Goal: Information Seeking & Learning: Learn about a topic

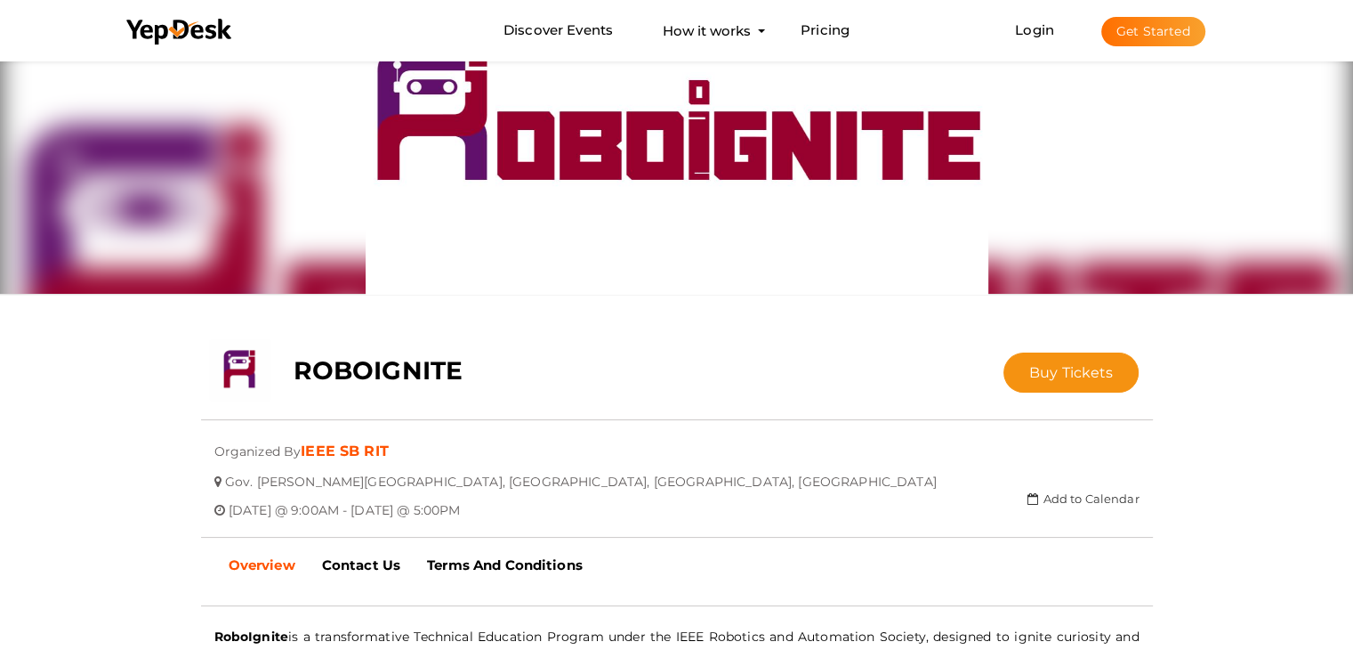
scroll to position [178, 0]
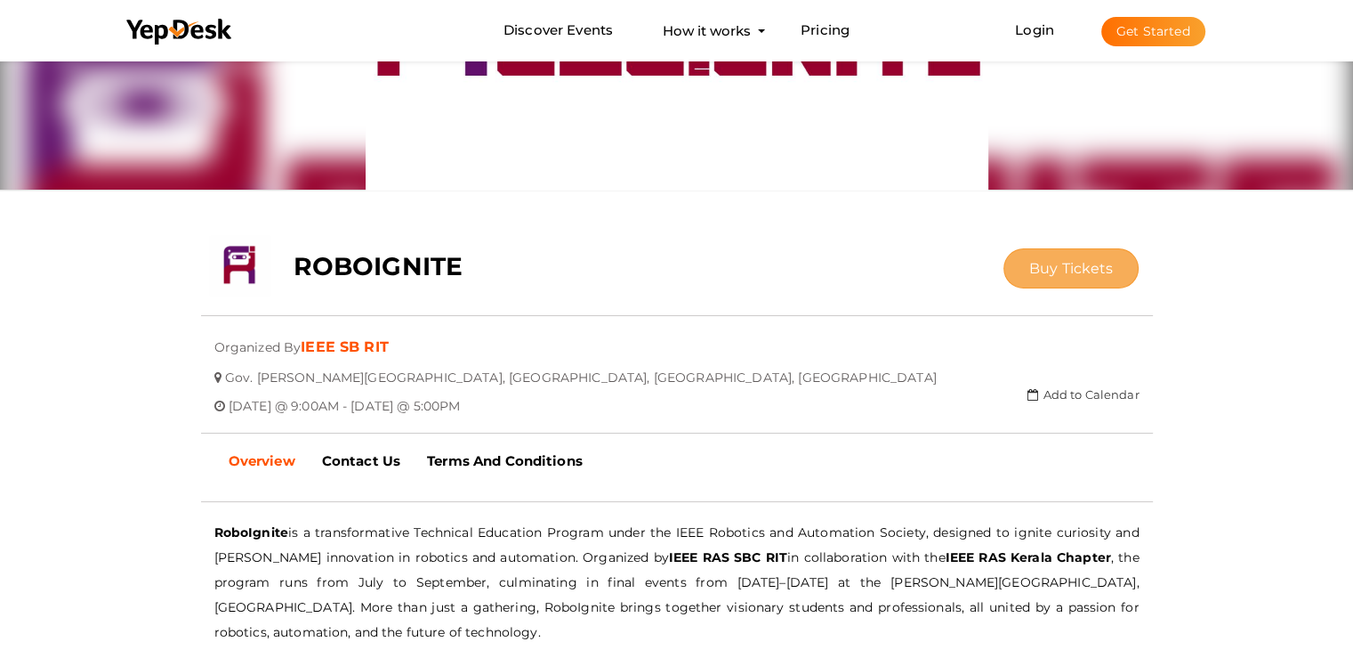
click at [1036, 260] on span "Buy Tickets" at bounding box center [1072, 268] width 85 height 17
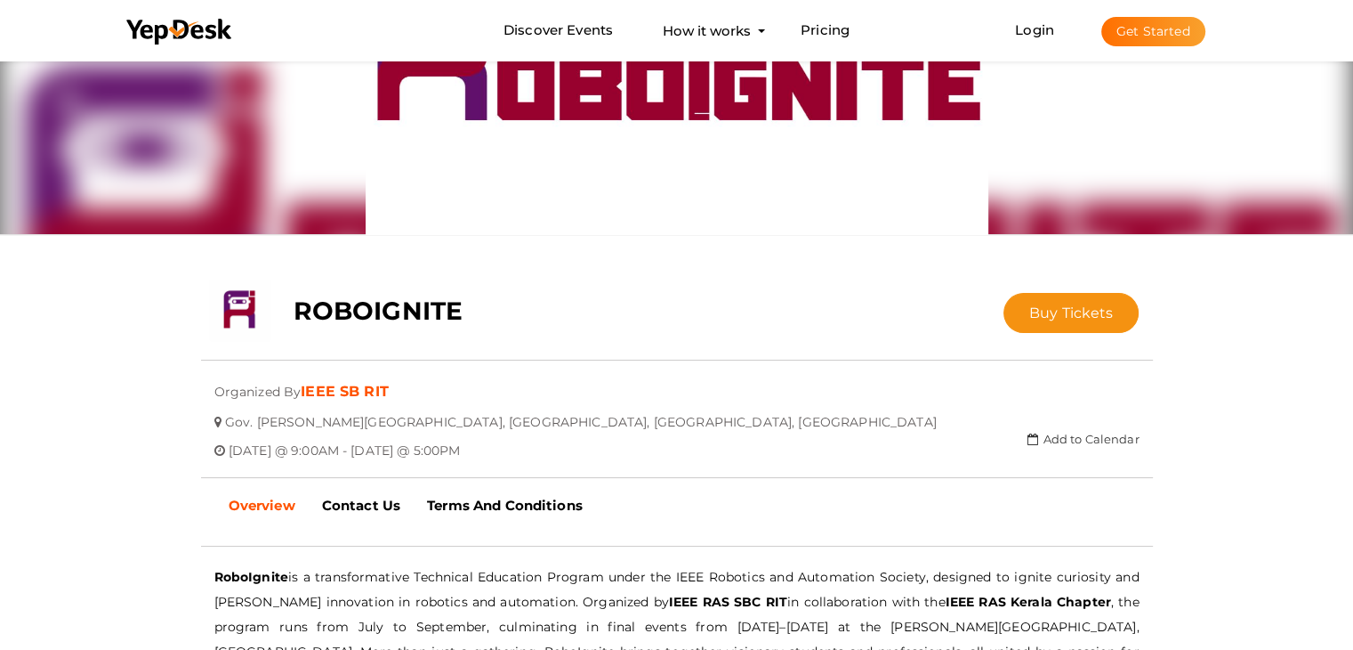
scroll to position [89, 0]
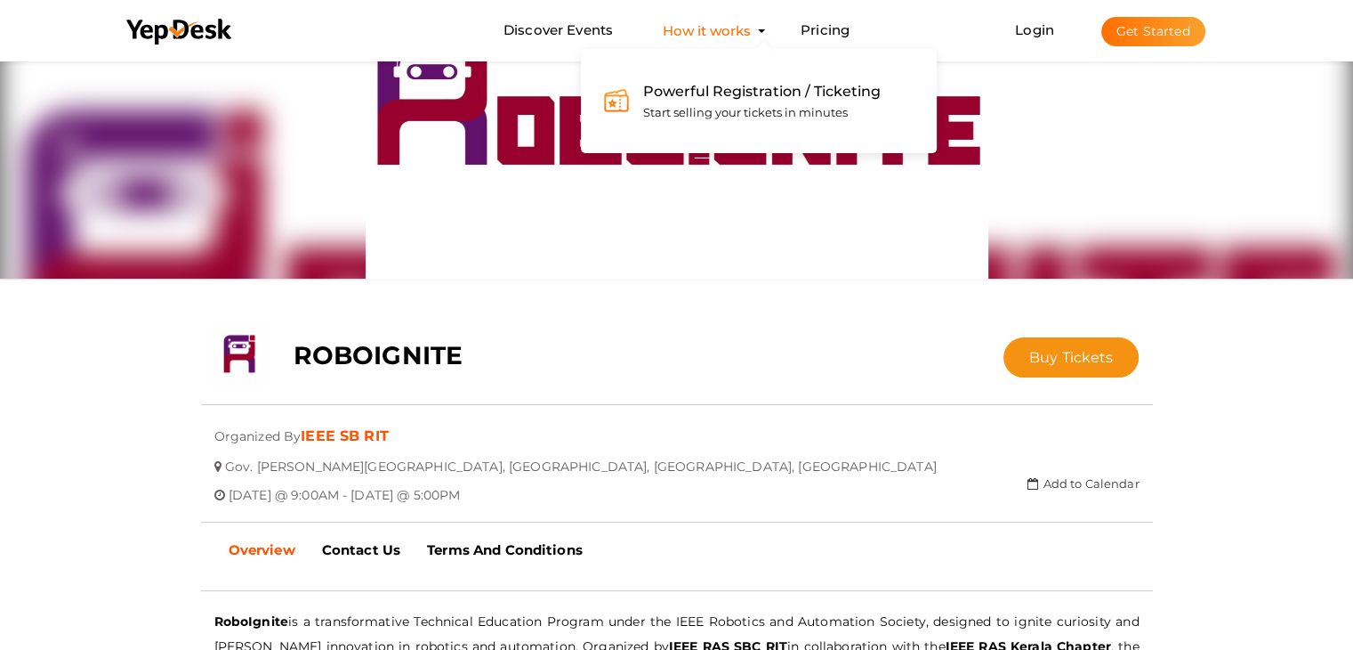
click at [737, 94] on span "Powerful Registration / Ticketing" at bounding box center [762, 91] width 238 height 17
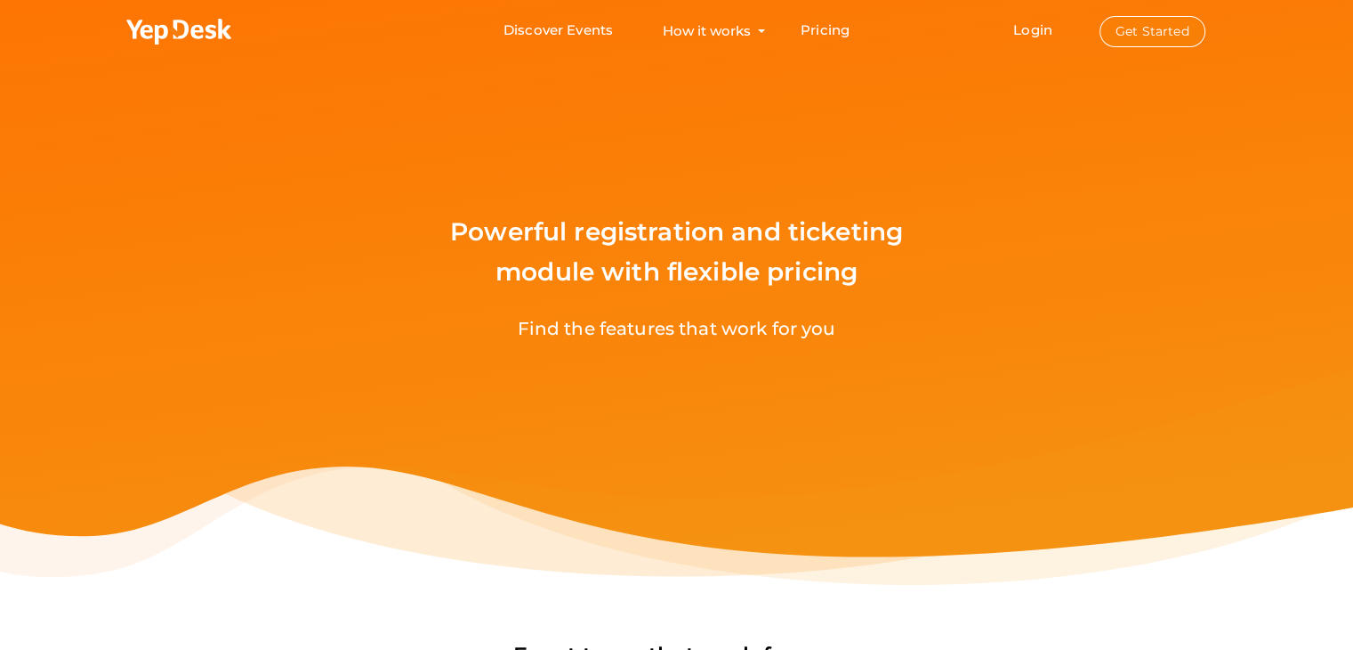
click at [1126, 21] on button "Get Started" at bounding box center [1153, 31] width 106 height 31
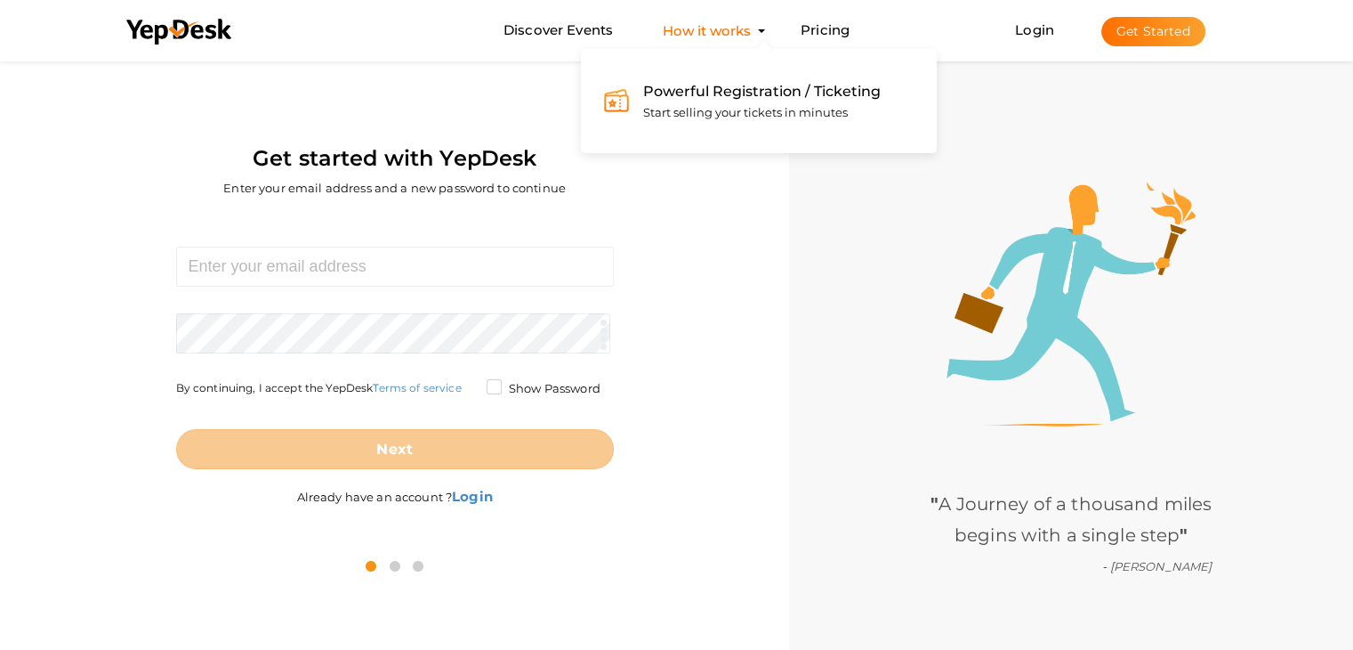
click at [686, 33] on button "How it works Powerful Registration / Ticketing Start selling your tickets in mi…" at bounding box center [707, 30] width 99 height 33
click at [698, 98] on span "Powerful Registration / Ticketing" at bounding box center [762, 91] width 238 height 17
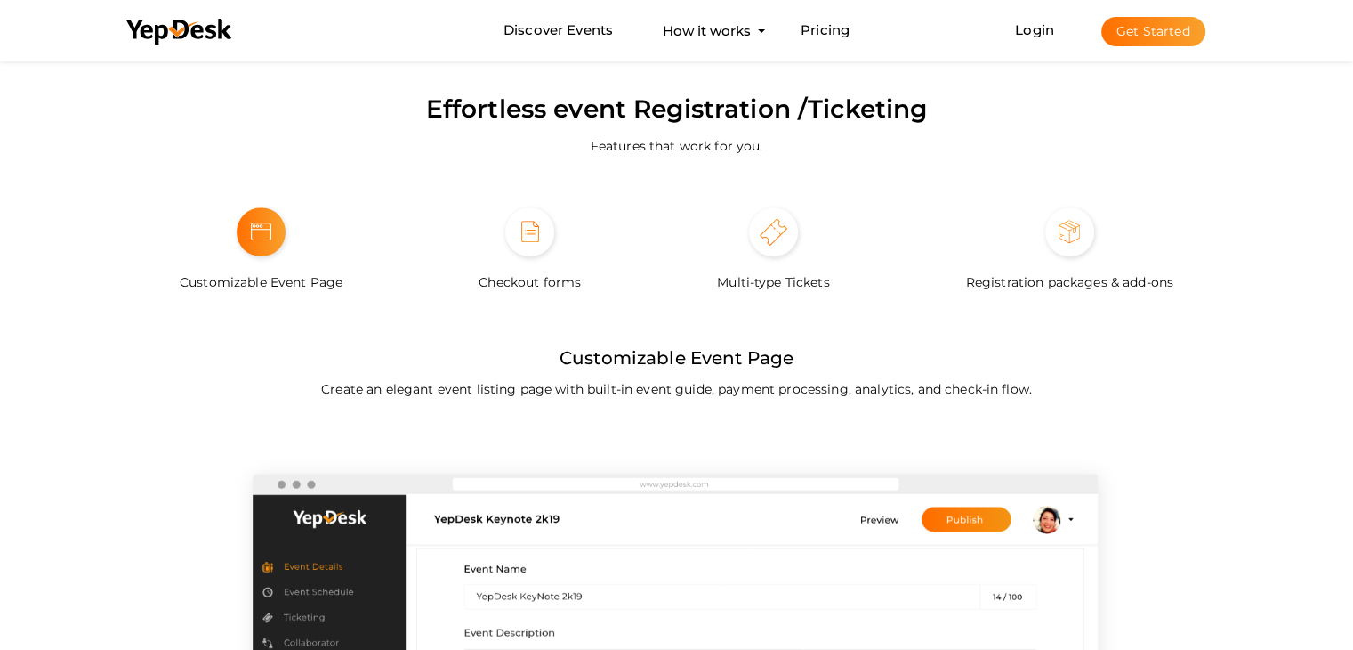
scroll to position [852, 0]
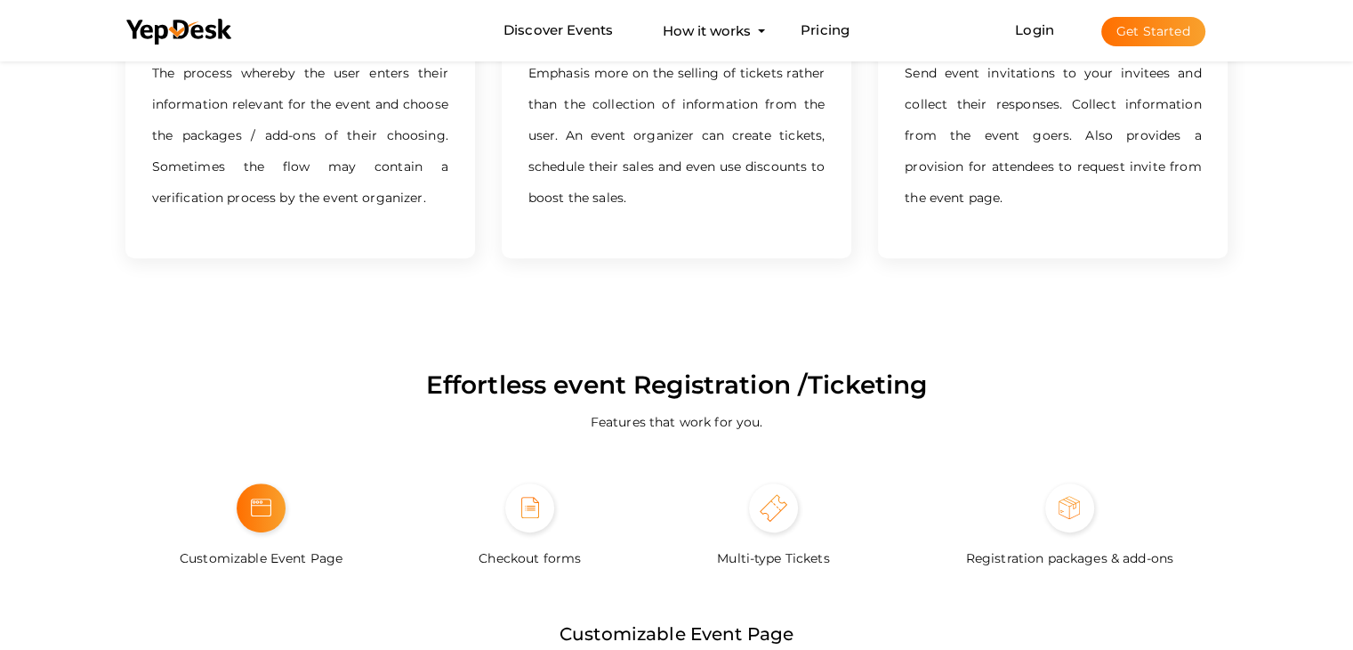
drag, startPoint x: 493, startPoint y: 555, endPoint x: 575, endPoint y: 537, distance: 84.0
click at [496, 555] on label "Checkout forms" at bounding box center [530, 551] width 102 height 38
click at [578, 536] on label "Checkout forms" at bounding box center [530, 551] width 102 height 38
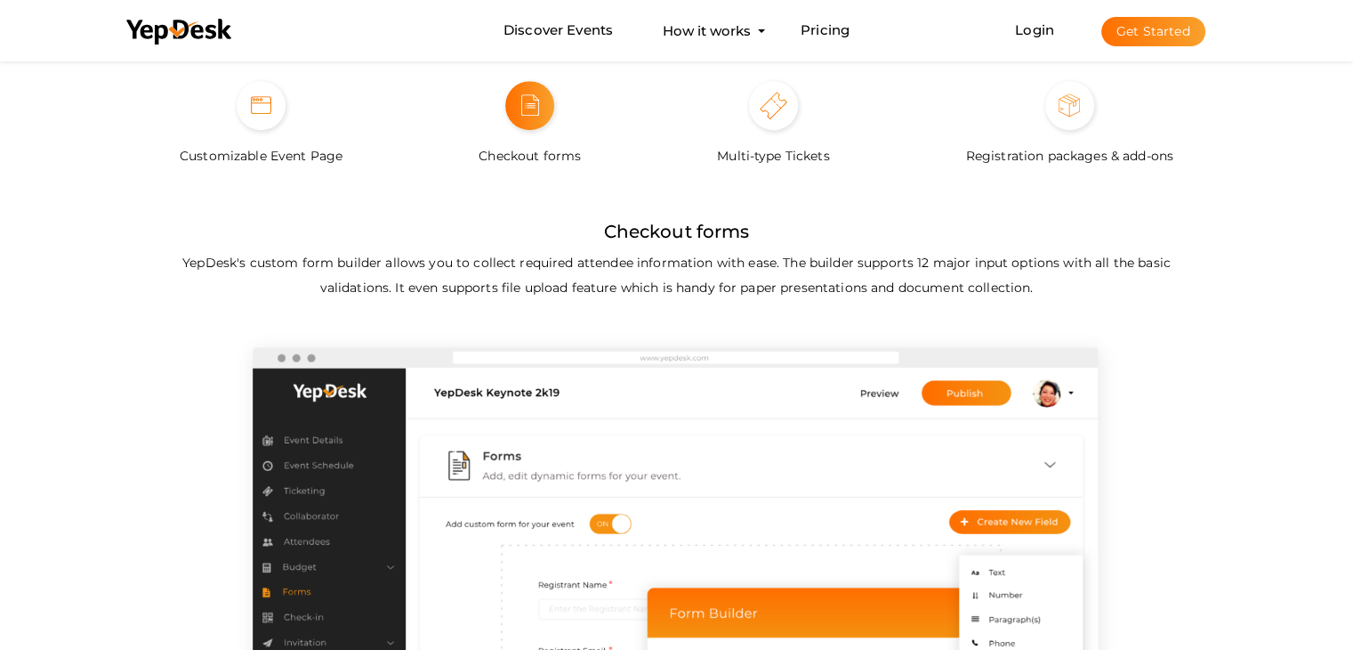
scroll to position [1119, 0]
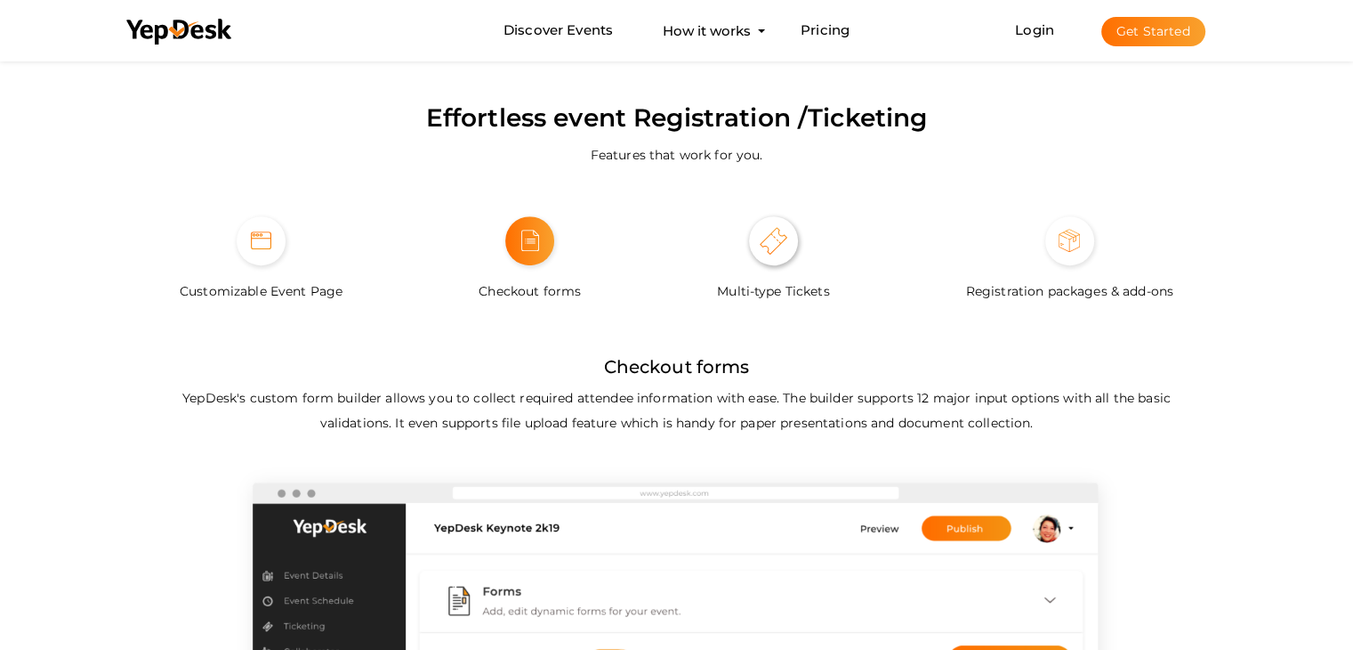
click at [780, 261] on span at bounding box center [773, 240] width 49 height 49
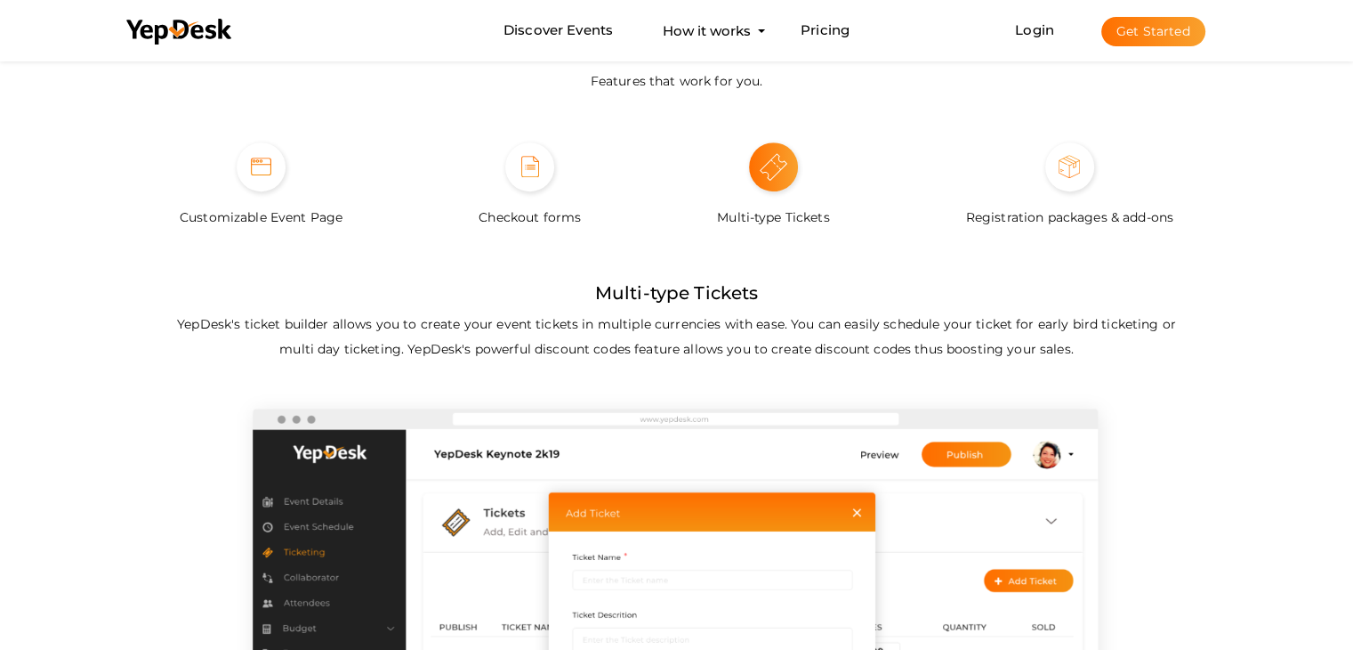
scroll to position [1030, 0]
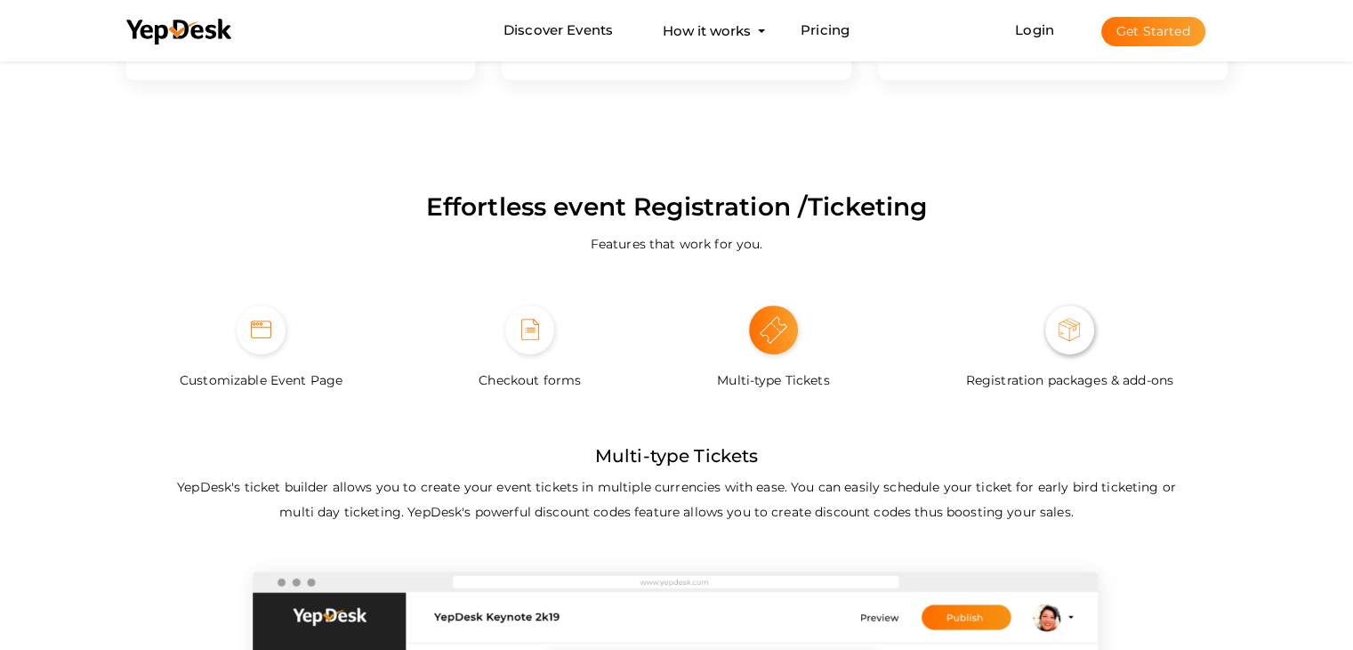
click at [1068, 340] on img at bounding box center [1069, 329] width 21 height 22
